Goal: Information Seeking & Learning: Learn about a topic

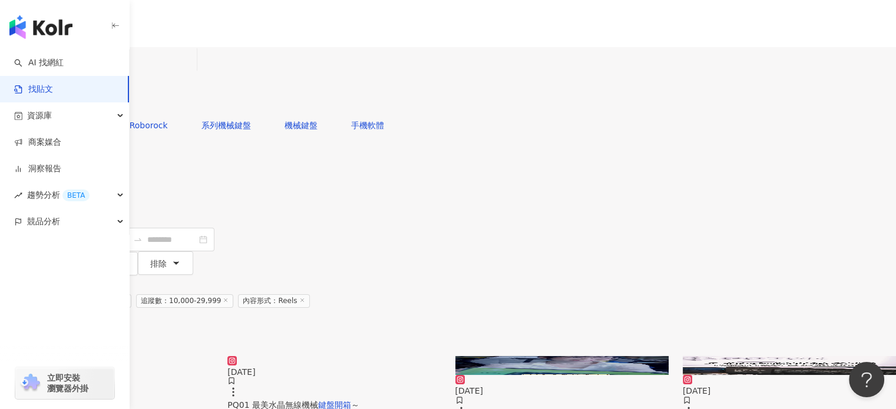
drag, startPoint x: 304, startPoint y: 70, endPoint x: 145, endPoint y: 34, distance: 163.1
click at [157, 47] on div "Instagram 鍵盤開箱 **** 台灣 搜尋 您可能感興趣： Yugi Roborock 系列機械鍵盤 機械鍵盤 手機軟體 搜尋指引 內容形式 類型 追…" at bounding box center [448, 161] width 896 height 228
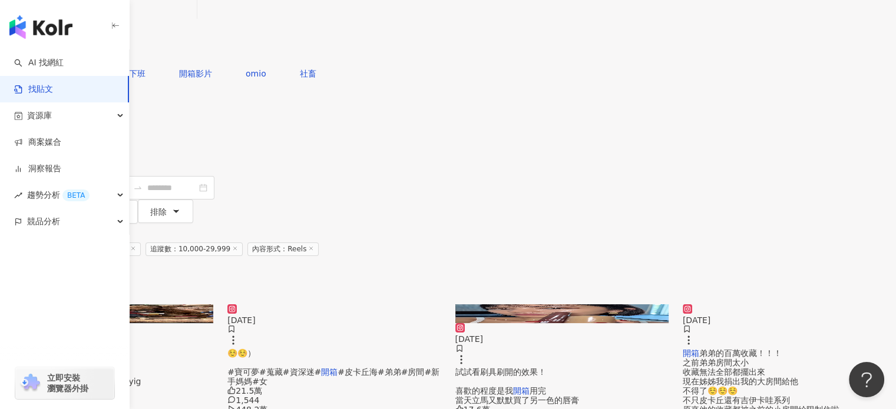
scroll to position [59, 0]
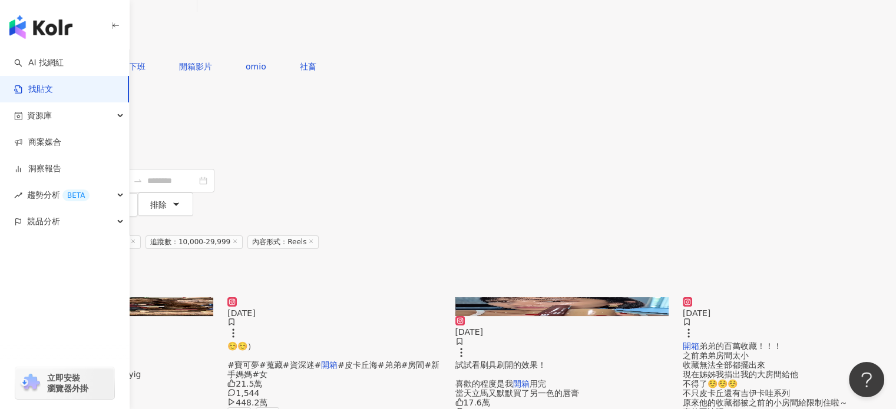
click at [45, 105] on span "內容形式" at bounding box center [28, 109] width 33 height 9
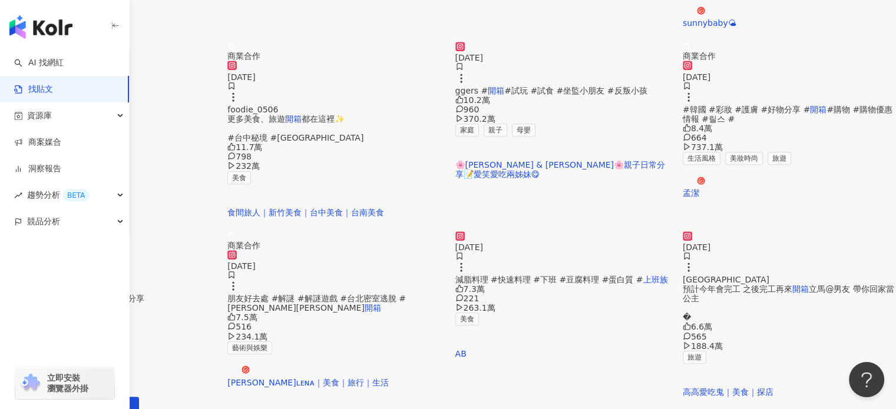
scroll to position [648, 0]
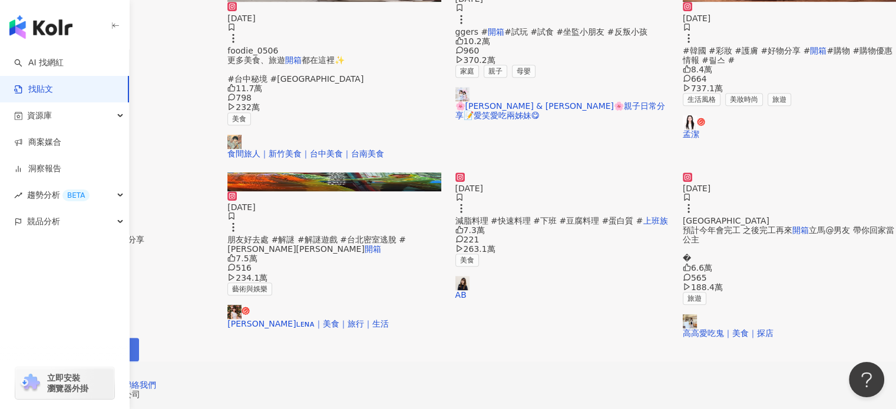
click at [127, 345] on span "下一頁" at bounding box center [114, 349] width 25 height 9
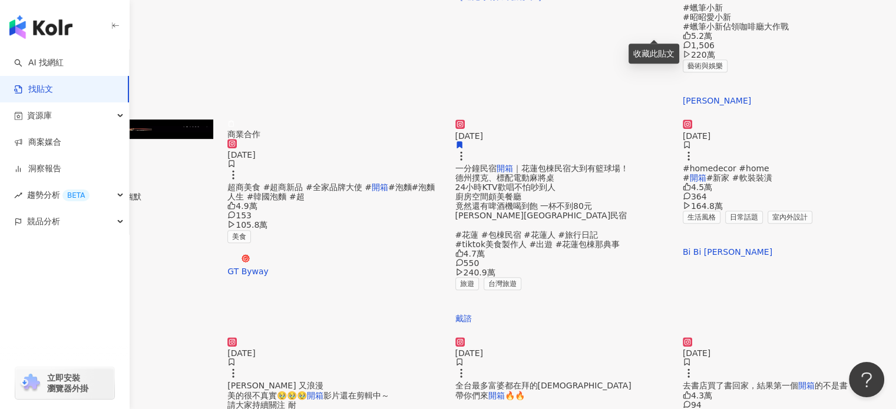
scroll to position [589, 0]
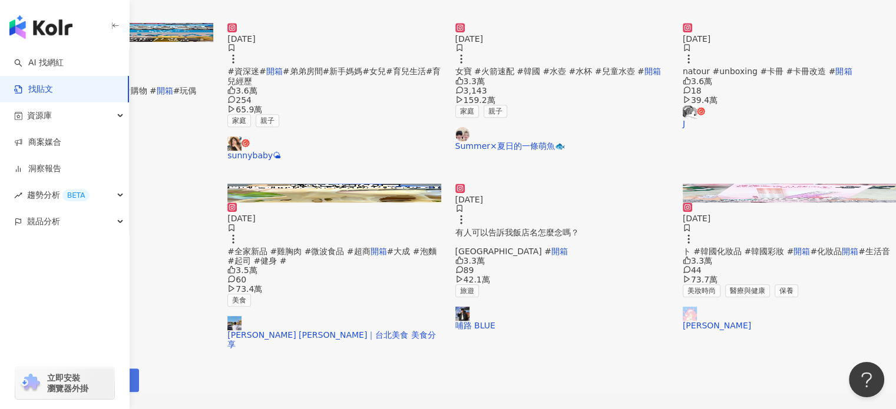
click at [127, 376] on span "下一頁" at bounding box center [114, 380] width 25 height 9
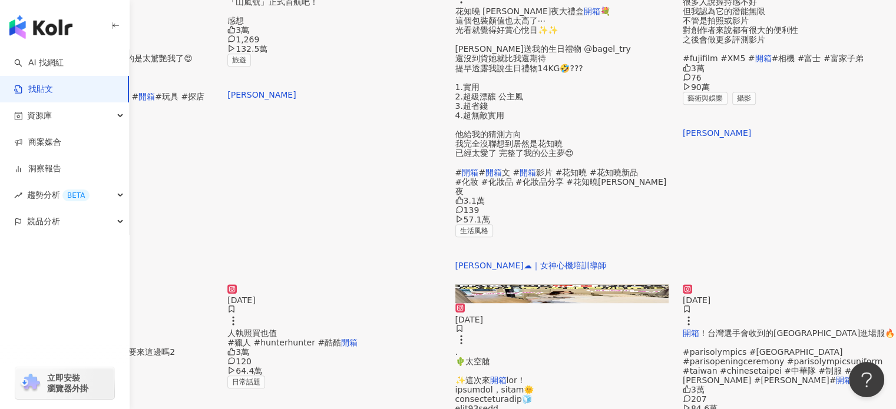
scroll to position [648, 0]
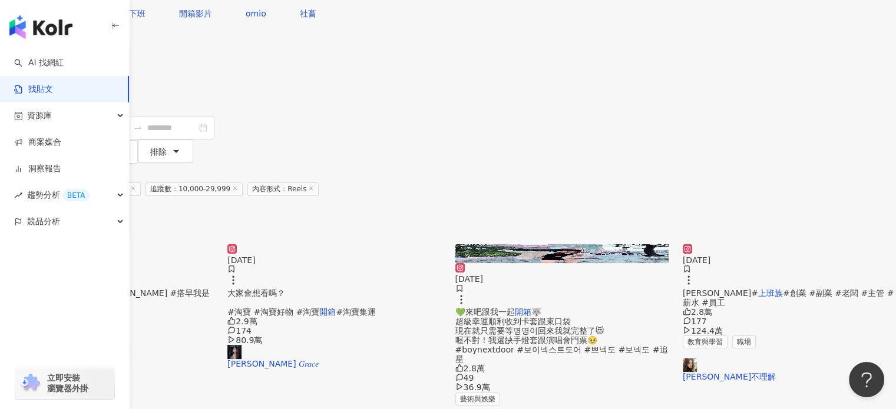
scroll to position [53, 0]
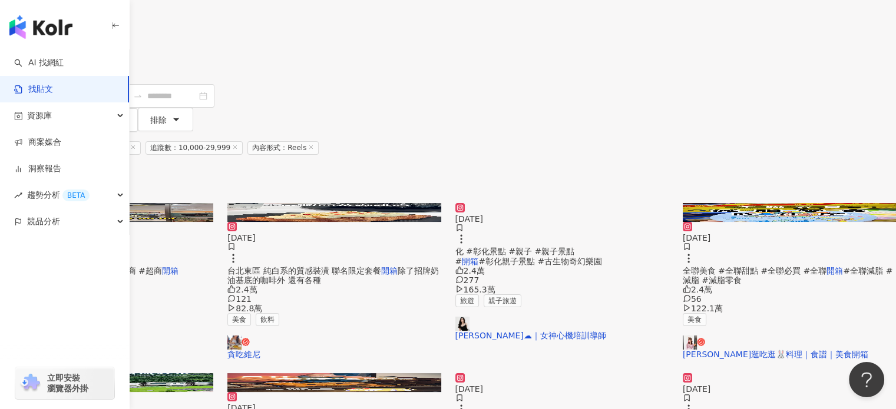
scroll to position [133, 0]
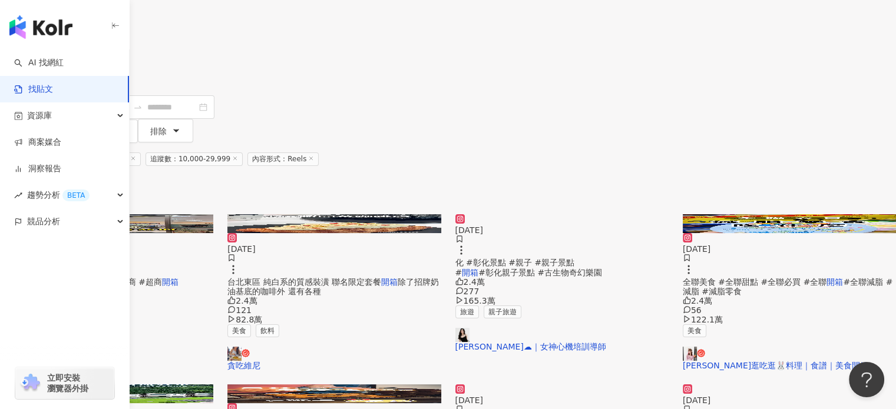
click at [773, 214] on img at bounding box center [789, 223] width 213 height 19
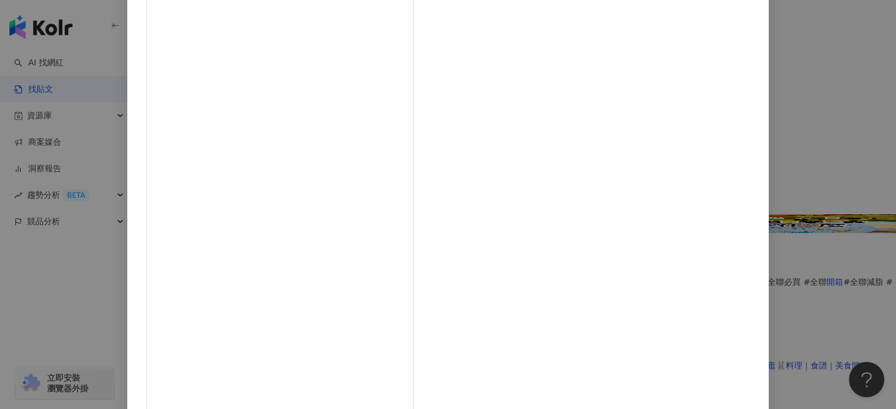
scroll to position [118, 0]
click at [777, 96] on div "[PERSON_NAME]逛吃逛🐰料理｜食譜｜美食開箱 [DATE] 單樣熱量都低於100大卡🥹 減脂期的嘴饞好朋友！ 1.快樂牛乾酪 輕卡版🧀 堪稱經典中的…" at bounding box center [448, 204] width 896 height 409
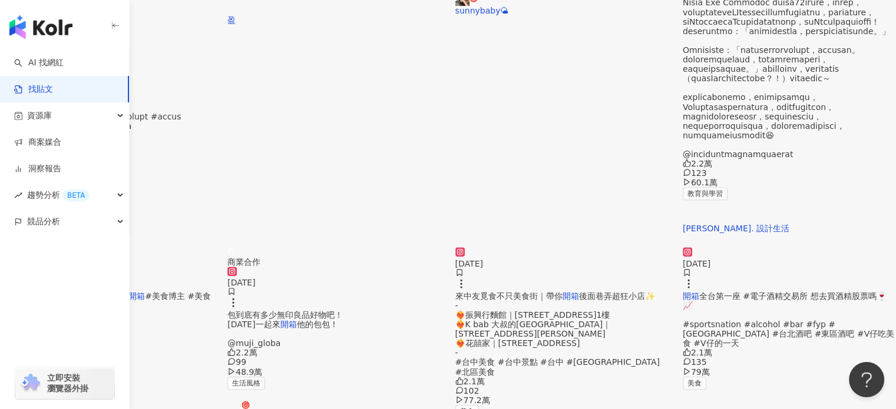
scroll to position [663, 0]
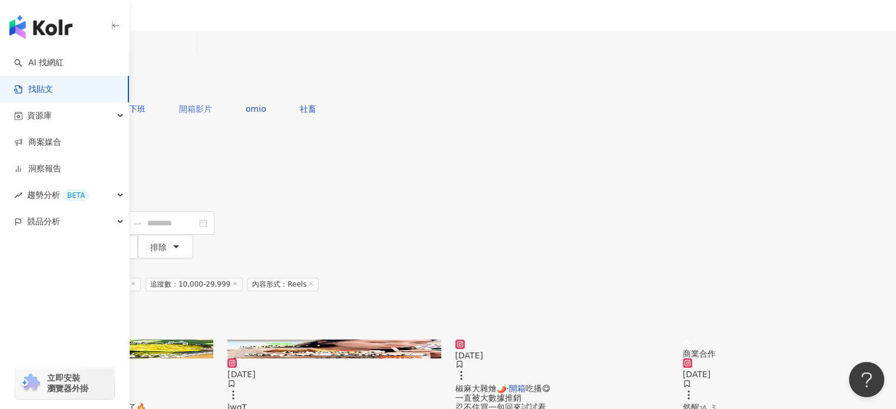
scroll to position [0, 0]
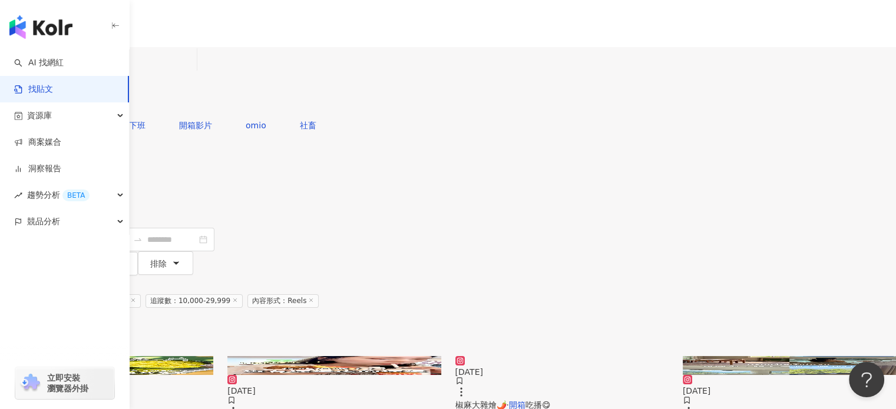
drag, startPoint x: 287, startPoint y: 70, endPoint x: 177, endPoint y: 42, distance: 113.6
click at [224, 58] on div "Instagram 上班族 開箱 ****** 台灣 搜尋 searchOperator 插入語法 完全符合 "" 聯集 OR 交集 AND 排除 - 群組 …" at bounding box center [448, 80] width 896 height 67
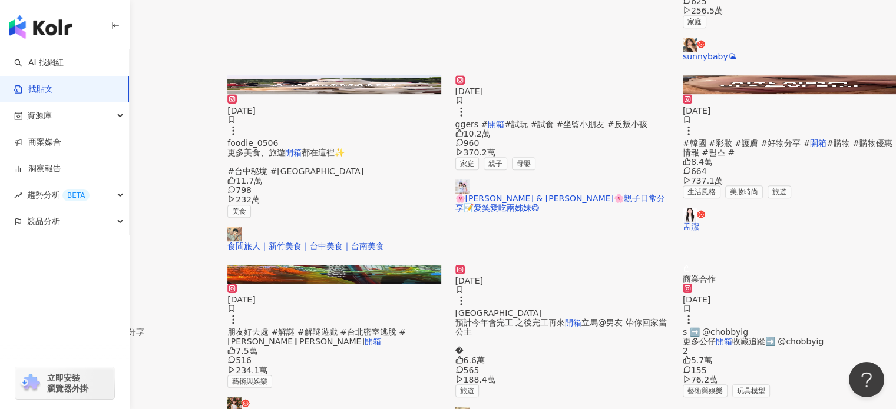
scroll to position [589, 0]
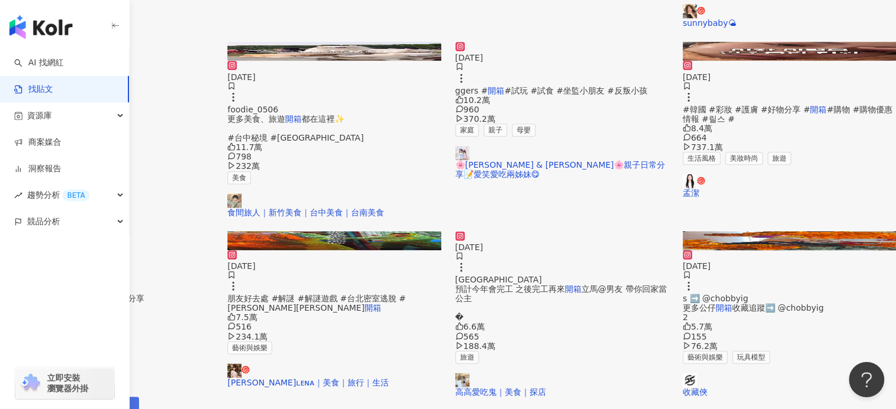
click at [127, 404] on span "下一頁" at bounding box center [114, 408] width 25 height 9
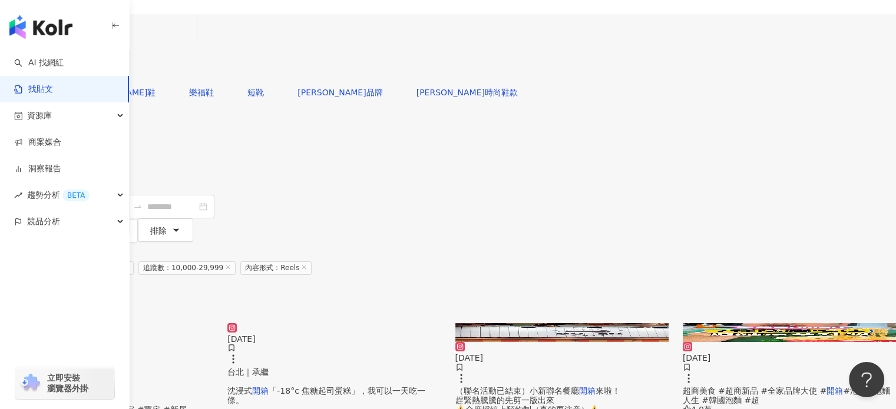
scroll to position [0, 0]
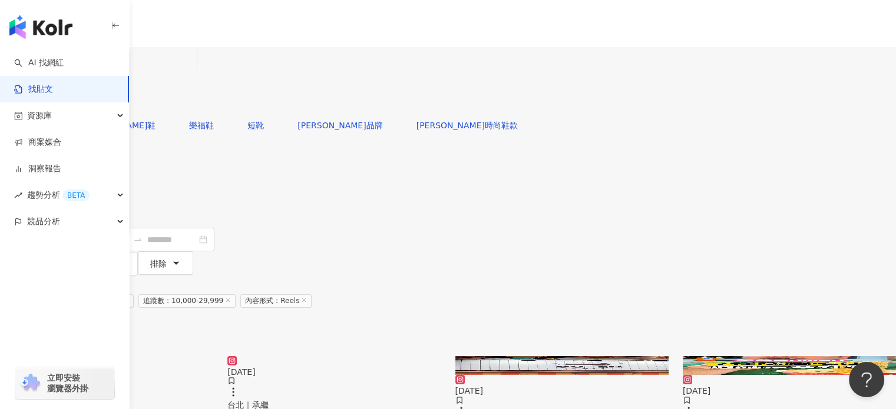
click at [192, 68] on input "*****" at bounding box center [138, 59] width 107 height 25
click at [54, 90] on button "搜尋" at bounding box center [27, 102] width 54 height 24
click at [192, 72] on input "*****" at bounding box center [138, 59] width 107 height 25
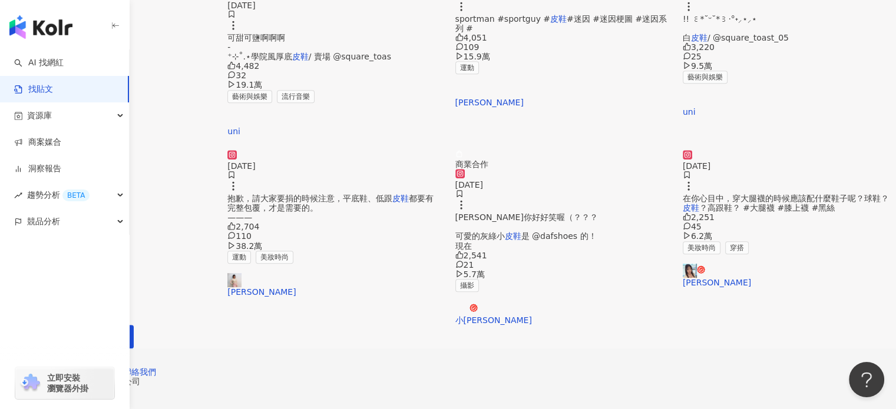
scroll to position [589, 0]
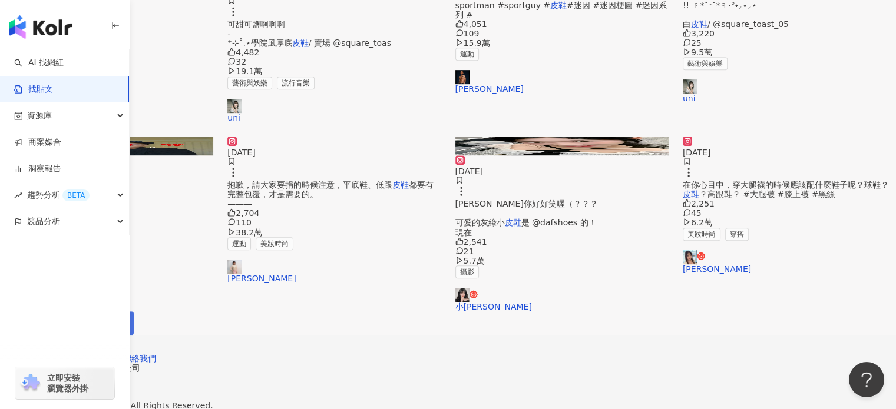
click at [134, 335] on button "下一頁" at bounding box center [108, 324] width 49 height 24
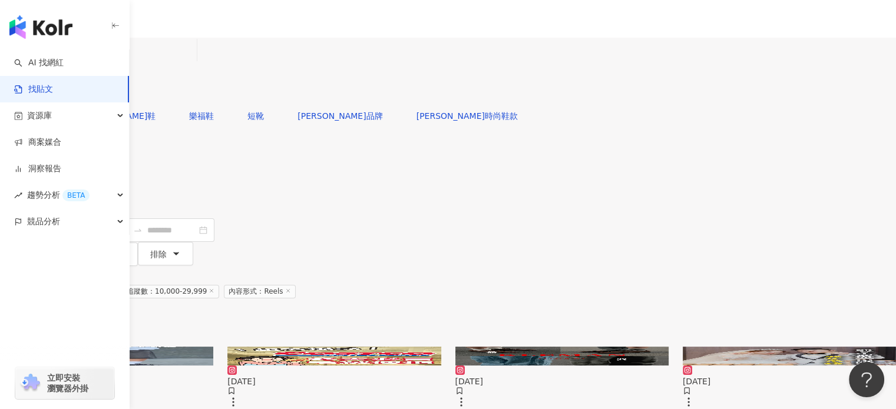
scroll to position [0, 0]
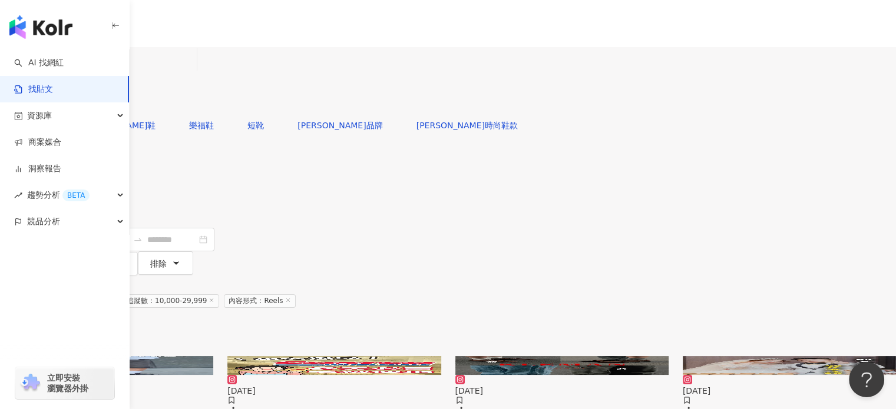
drag, startPoint x: 293, startPoint y: 65, endPoint x: 152, endPoint y: 9, distance: 152.2
click at [249, 47] on div "Instagram 皮鞋 ** 台灣 搜尋 searchOperator 插入語法 完全符合 "" 聯集 OR 交集 AND 排除 - 群組 {} 您可能感興…" at bounding box center [448, 161] width 896 height 228
type input "**"
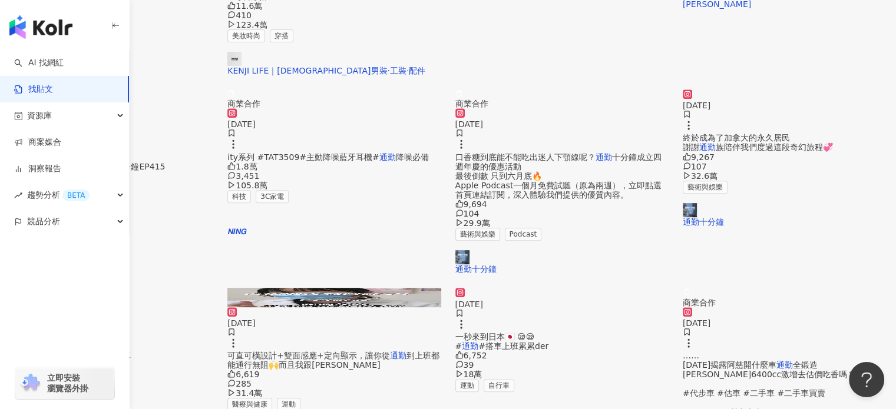
scroll to position [589, 0]
